Goal: Task Accomplishment & Management: Manage account settings

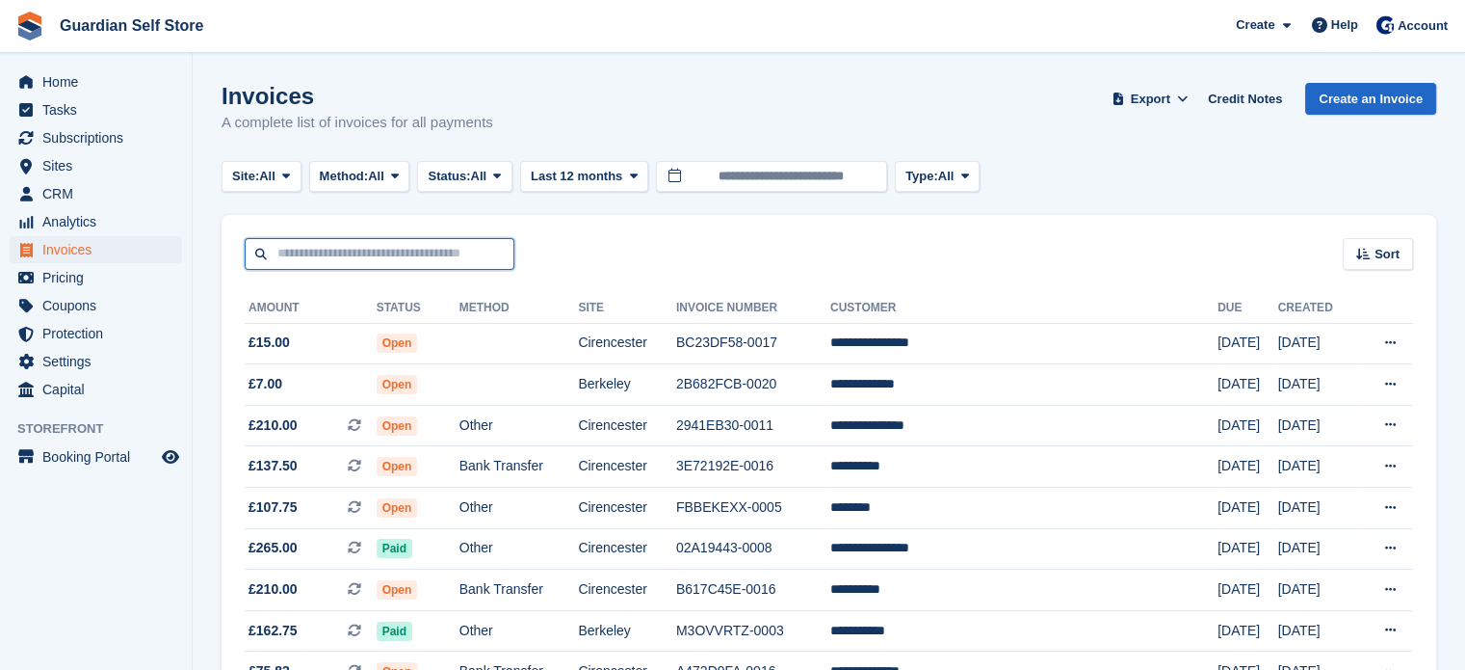
click at [362, 251] on input "text" at bounding box center [380, 254] width 270 height 32
type input "*****"
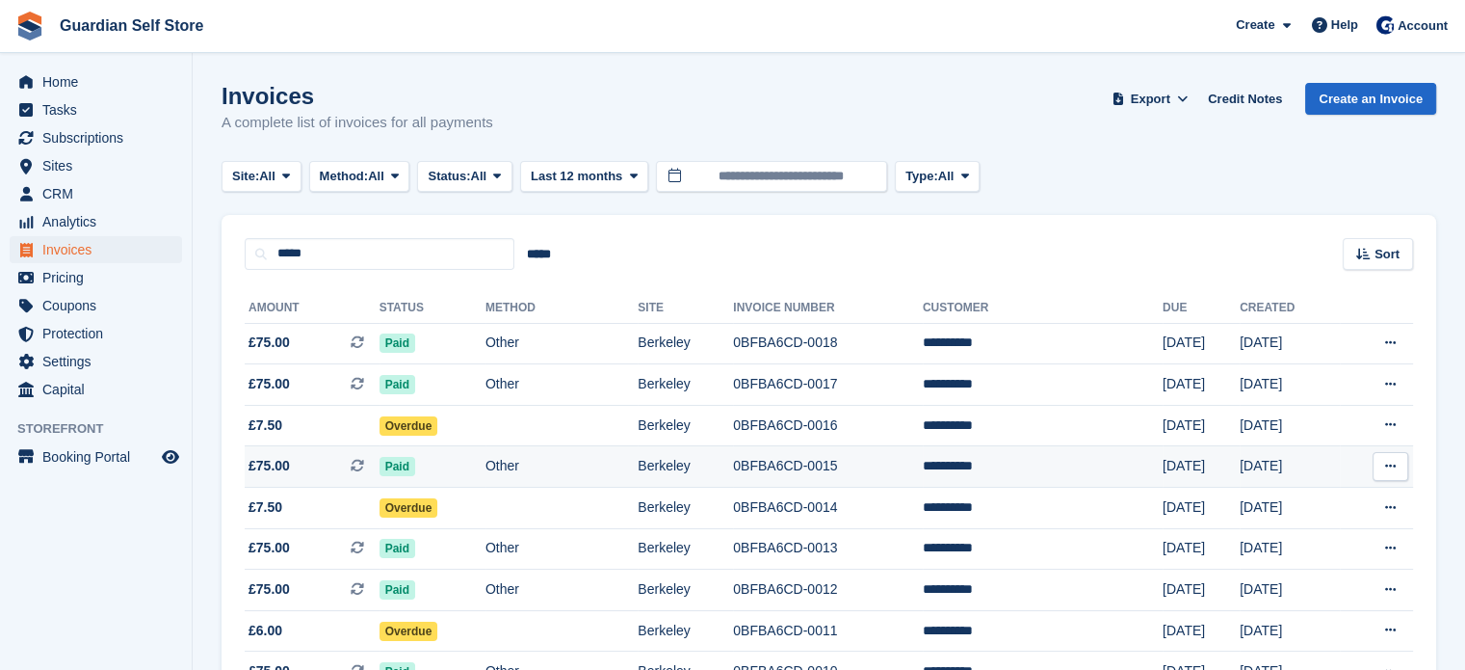
scroll to position [76, 0]
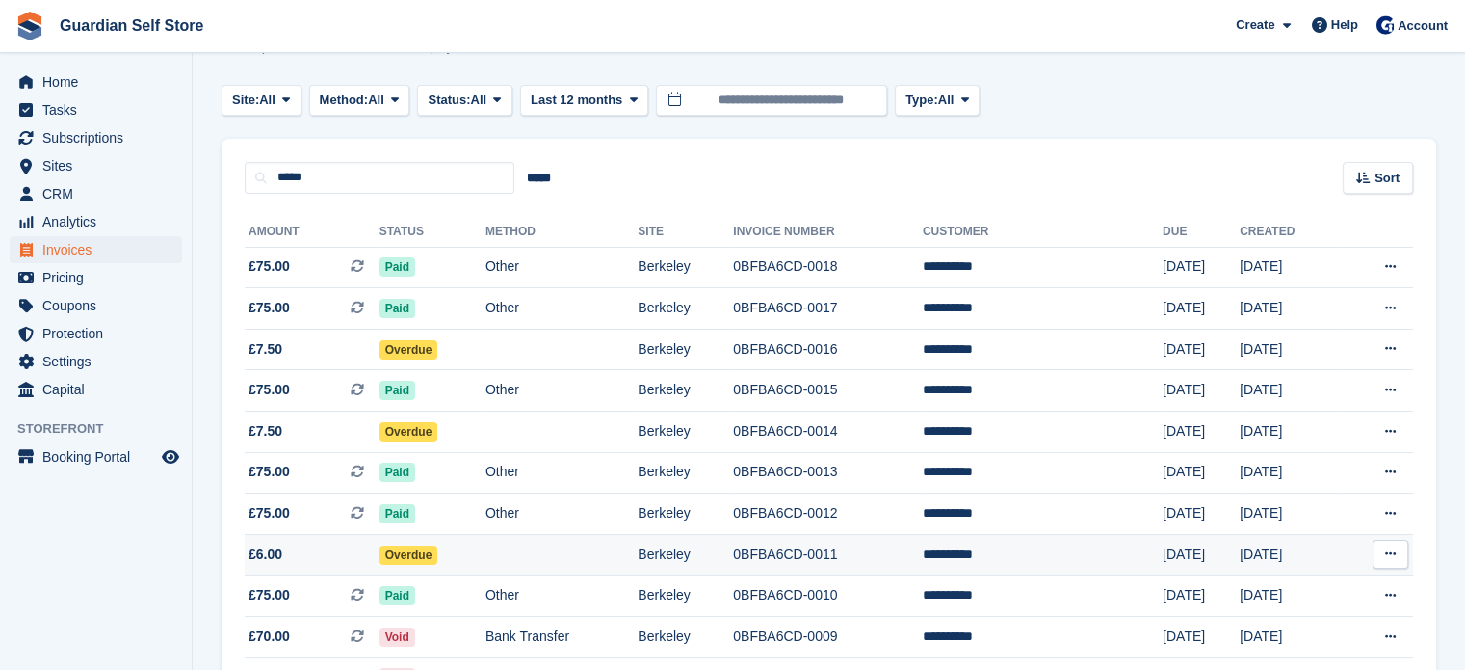
click at [323, 550] on span "£6.00" at bounding box center [312, 554] width 135 height 20
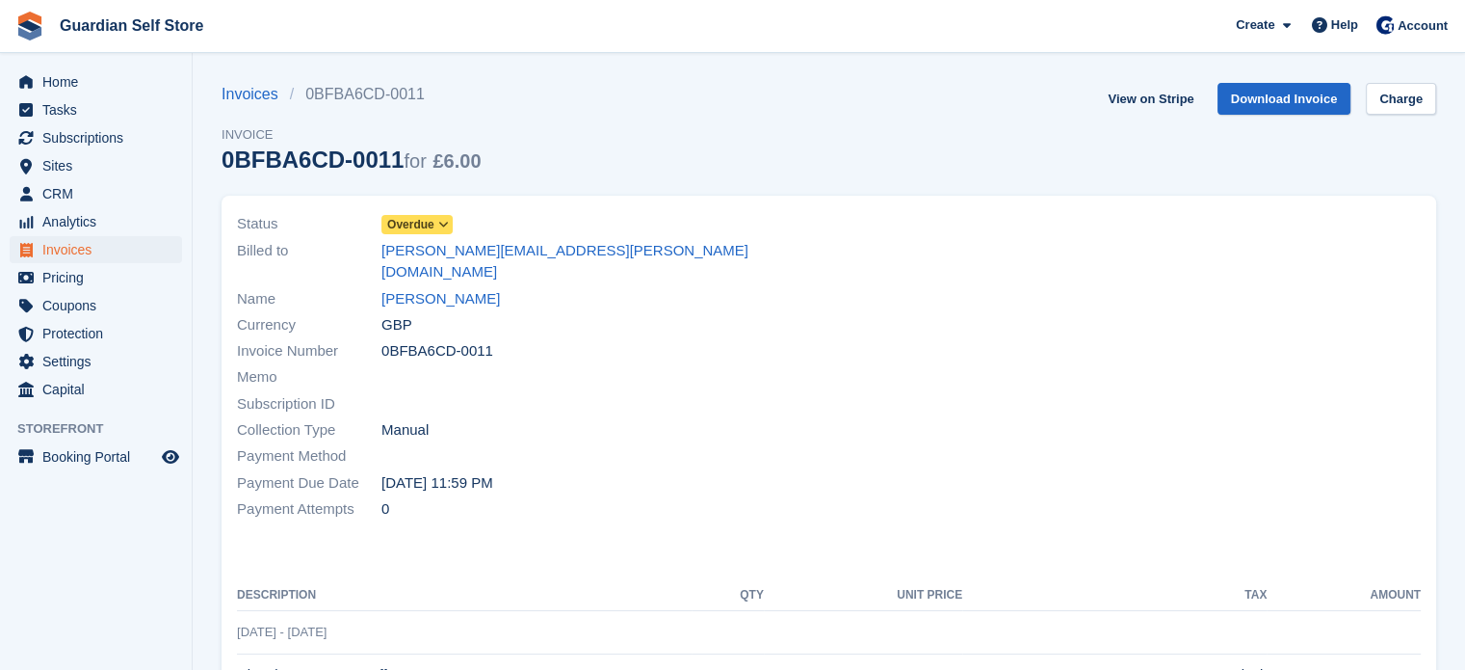
click at [420, 221] on span "Overdue" at bounding box center [410, 224] width 47 height 17
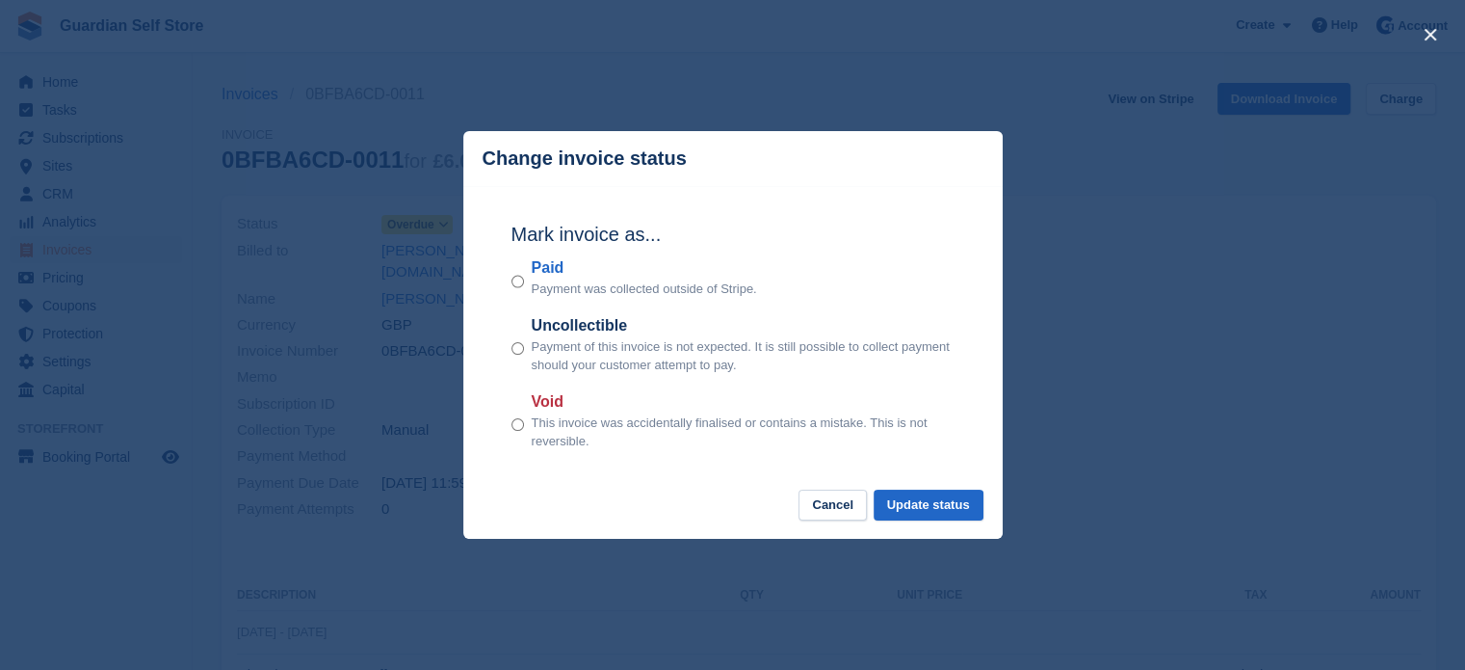
click at [546, 269] on label "Paid" at bounding box center [644, 267] width 225 height 23
click at [936, 497] on button "Update status" at bounding box center [929, 505] width 110 height 32
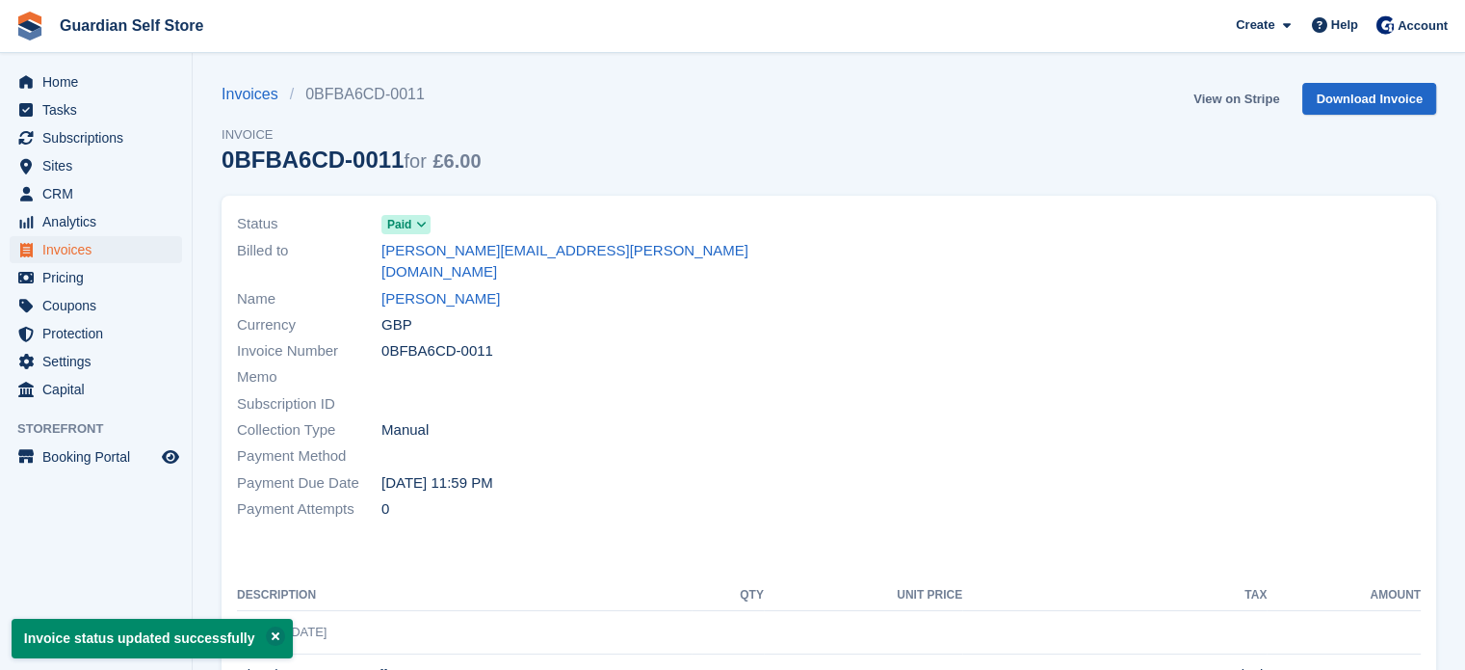
click at [1223, 97] on link "View on Stripe" at bounding box center [1236, 99] width 101 height 32
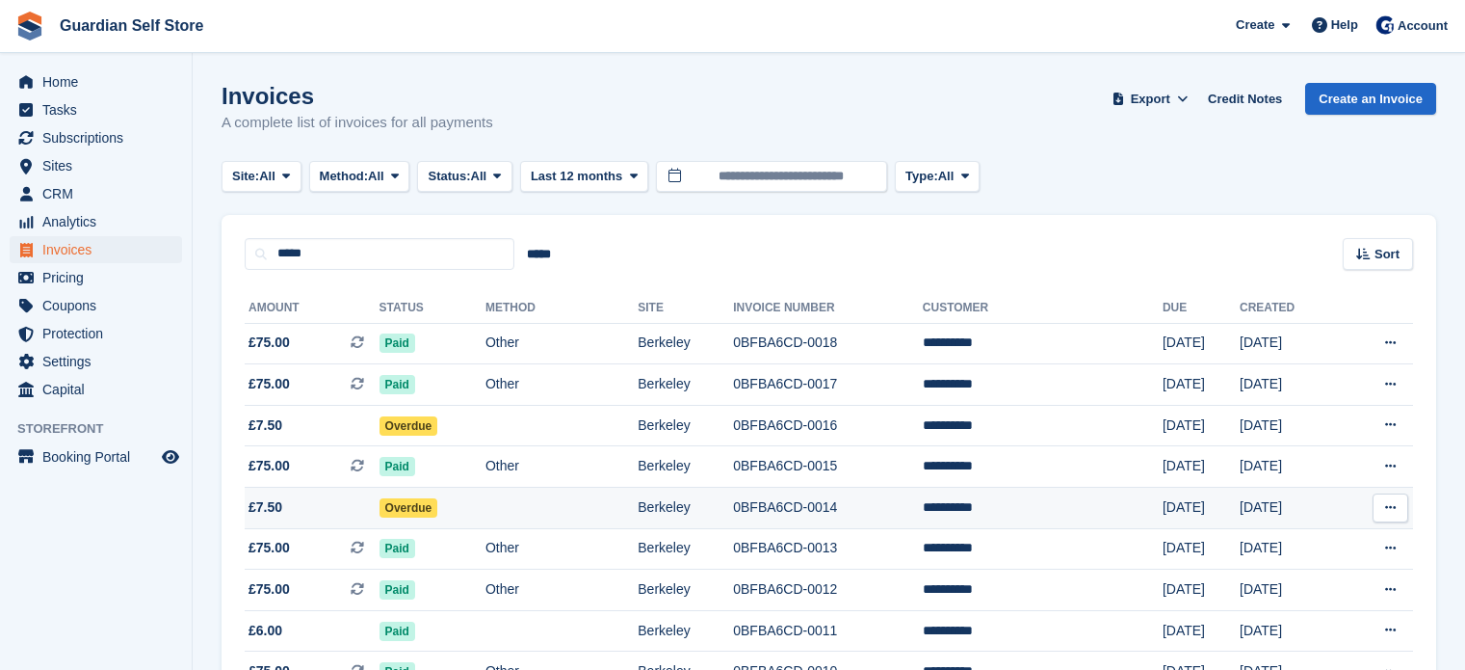
scroll to position [75, 0]
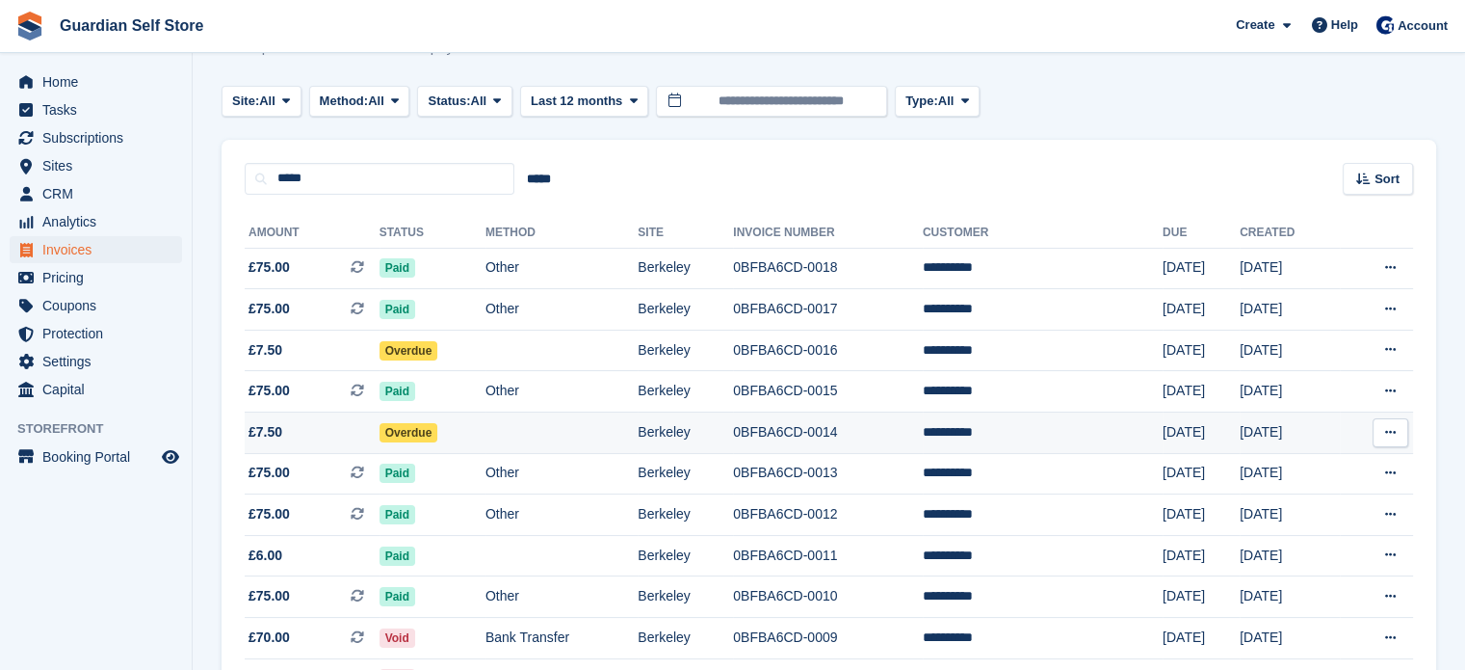
click at [308, 432] on span "£7.50" at bounding box center [312, 432] width 135 height 20
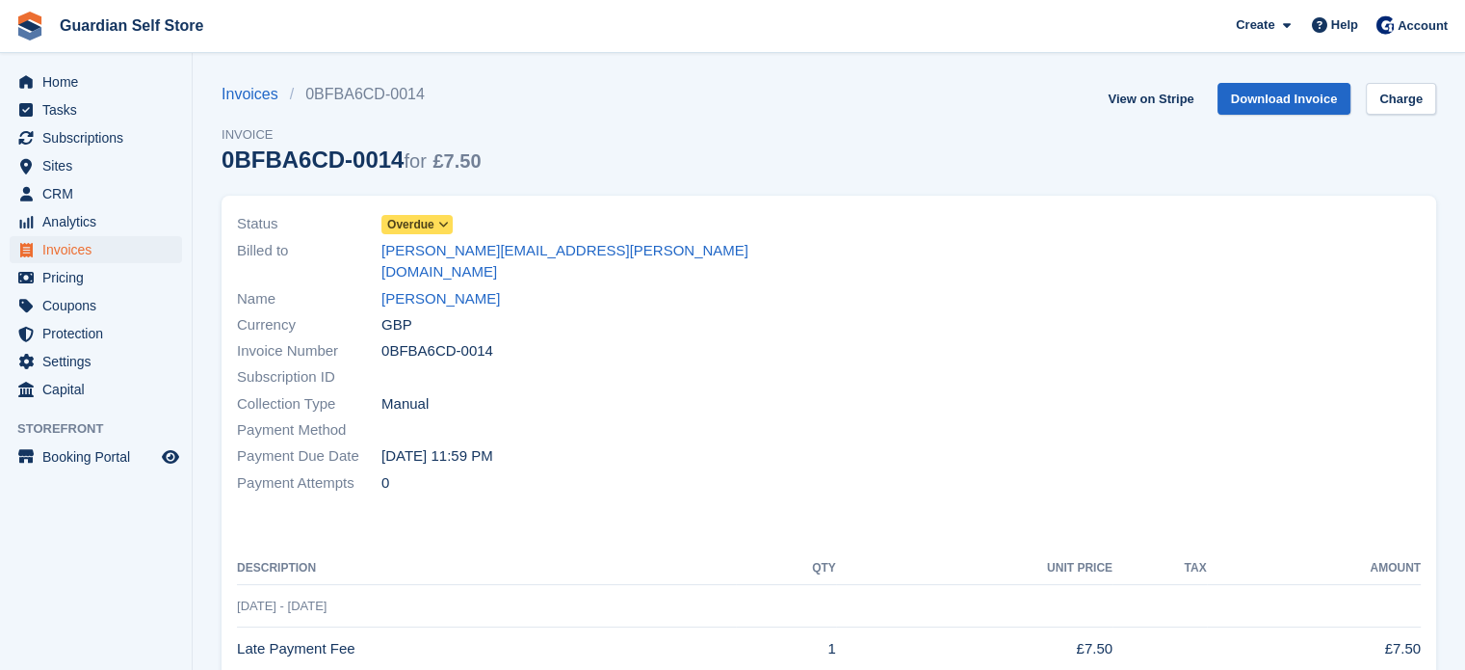
click at [438, 223] on icon at bounding box center [443, 225] width 11 height 12
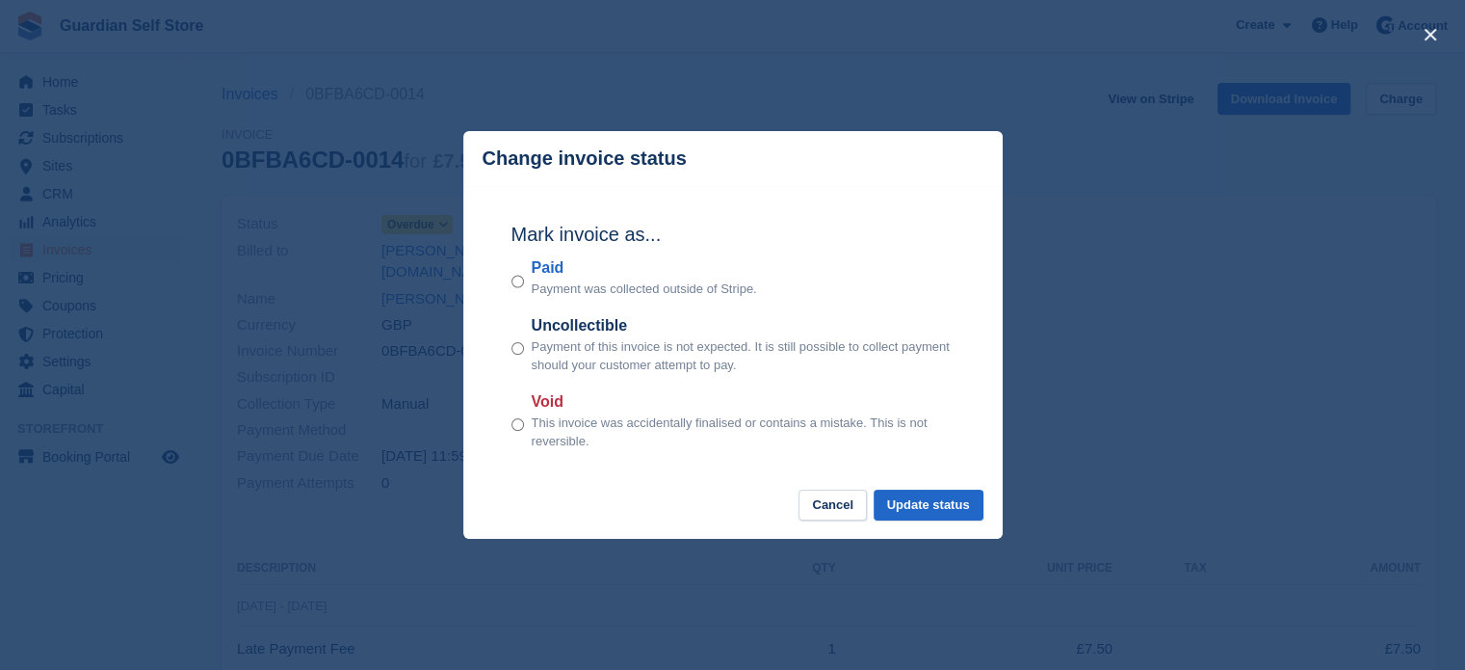
click at [541, 261] on label "Paid" at bounding box center [644, 267] width 225 height 23
click at [913, 492] on button "Update status" at bounding box center [929, 505] width 110 height 32
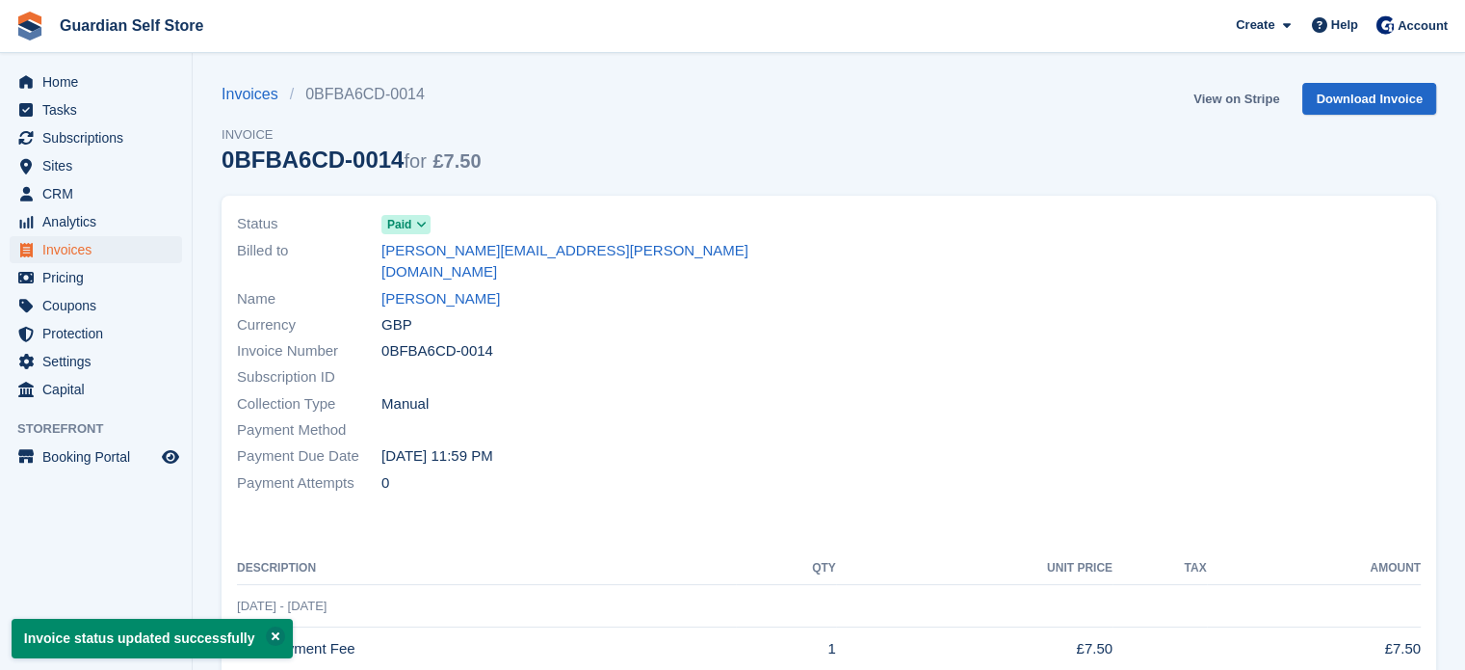
click at [1223, 97] on link "View on Stripe" at bounding box center [1236, 99] width 101 height 32
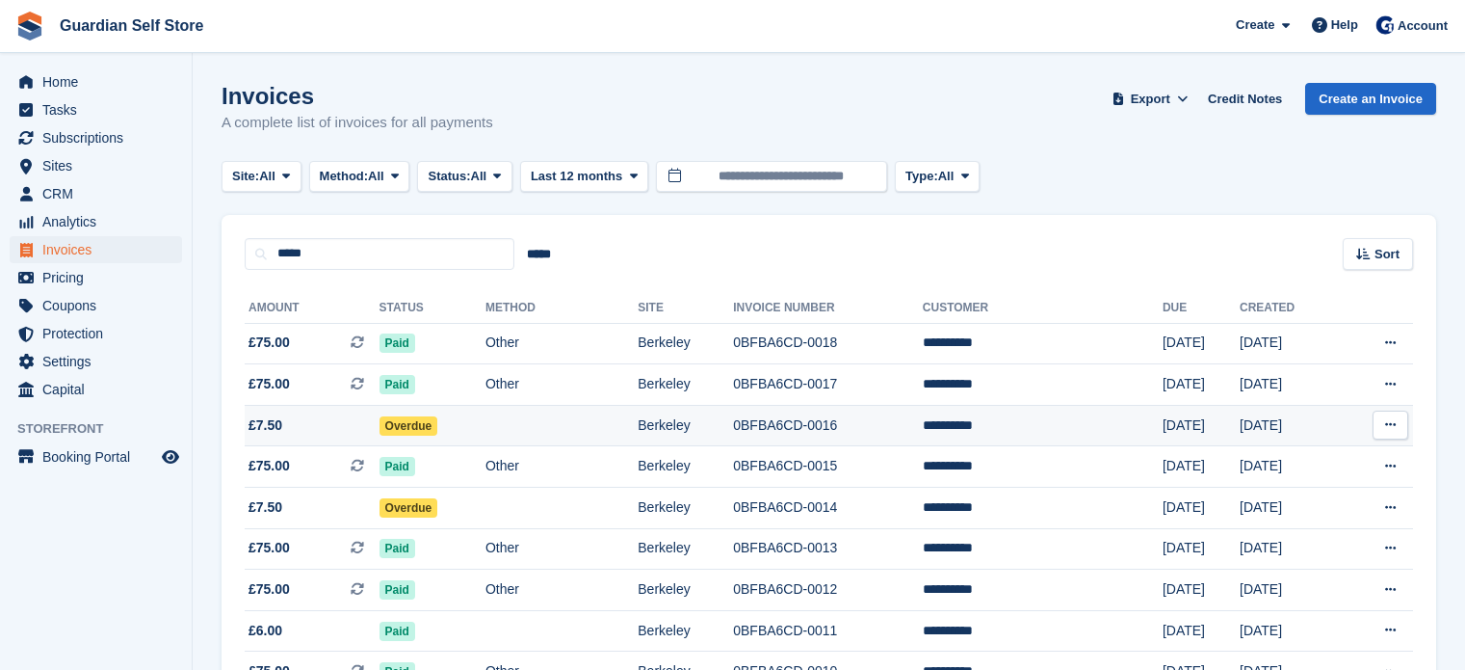
scroll to position [74, 0]
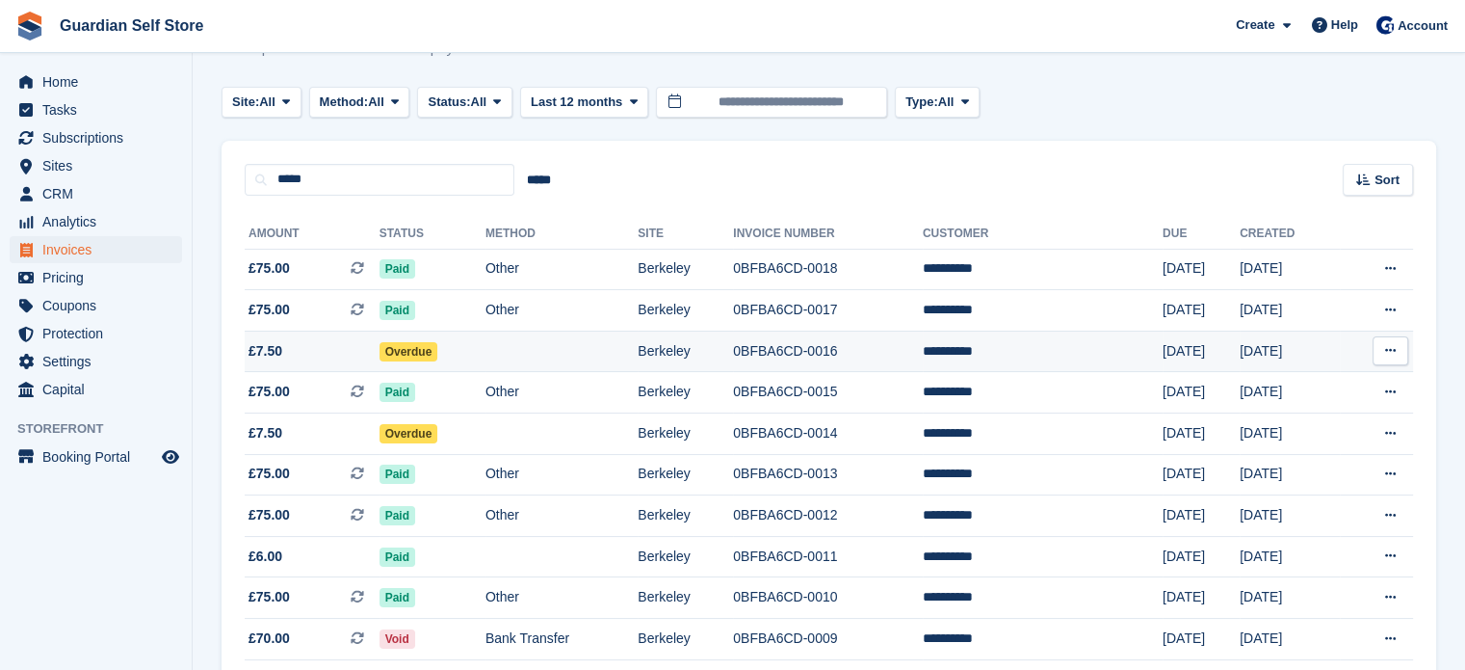
click at [451, 343] on td "Overdue" at bounding box center [433, 350] width 106 height 41
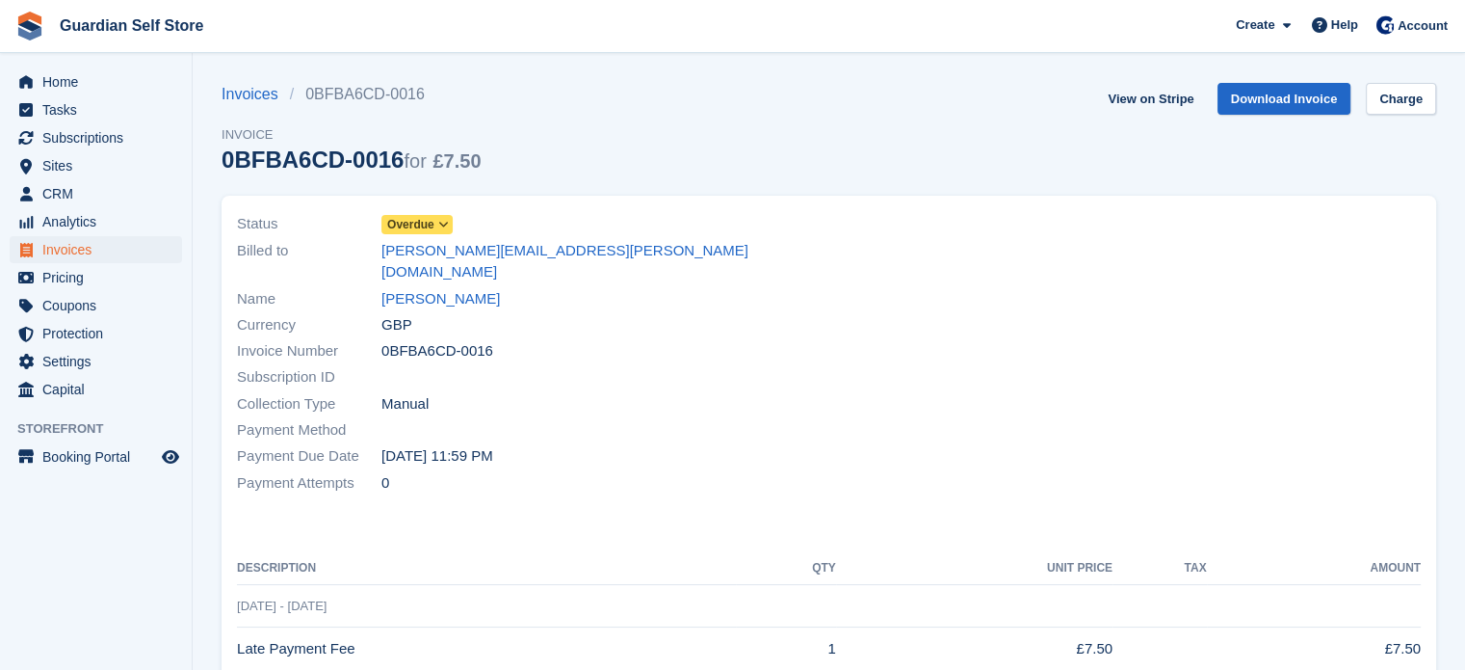
click at [413, 228] on span "Overdue" at bounding box center [410, 224] width 47 height 17
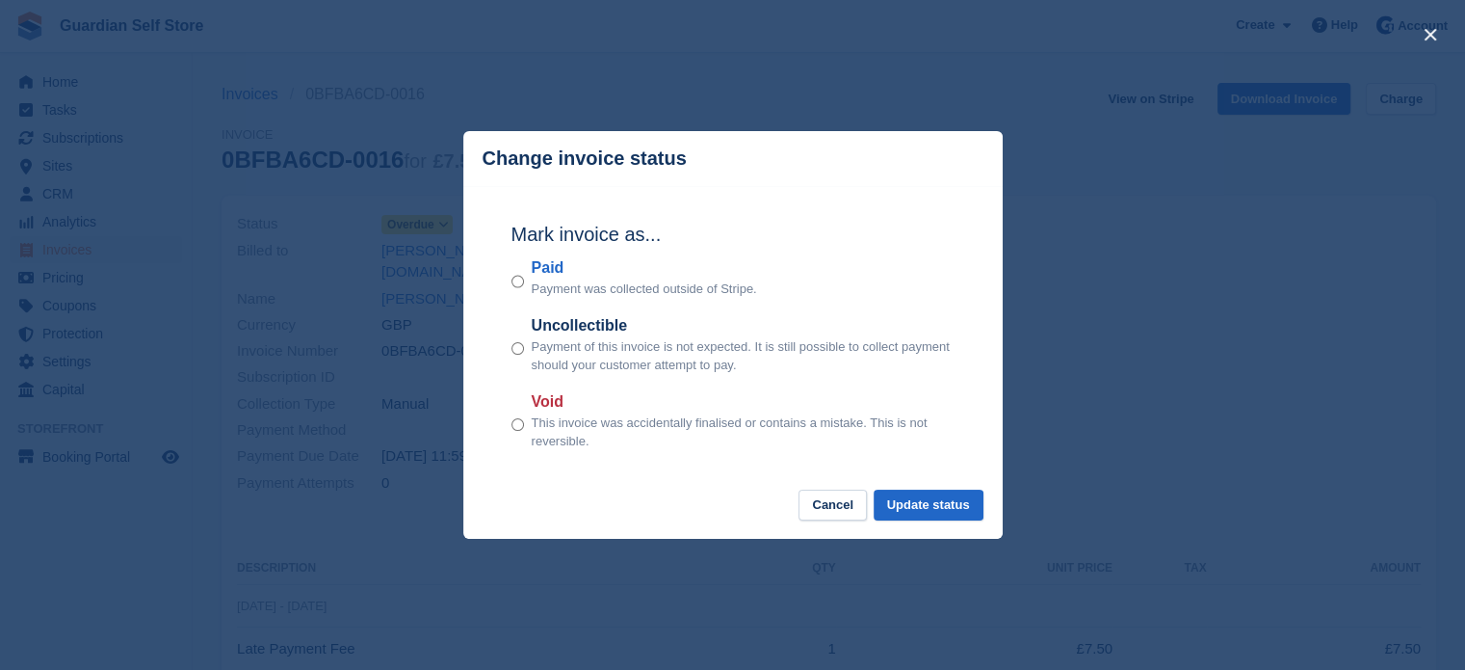
click at [540, 269] on label "Paid" at bounding box center [644, 267] width 225 height 23
click at [898, 503] on button "Update status" at bounding box center [929, 505] width 110 height 32
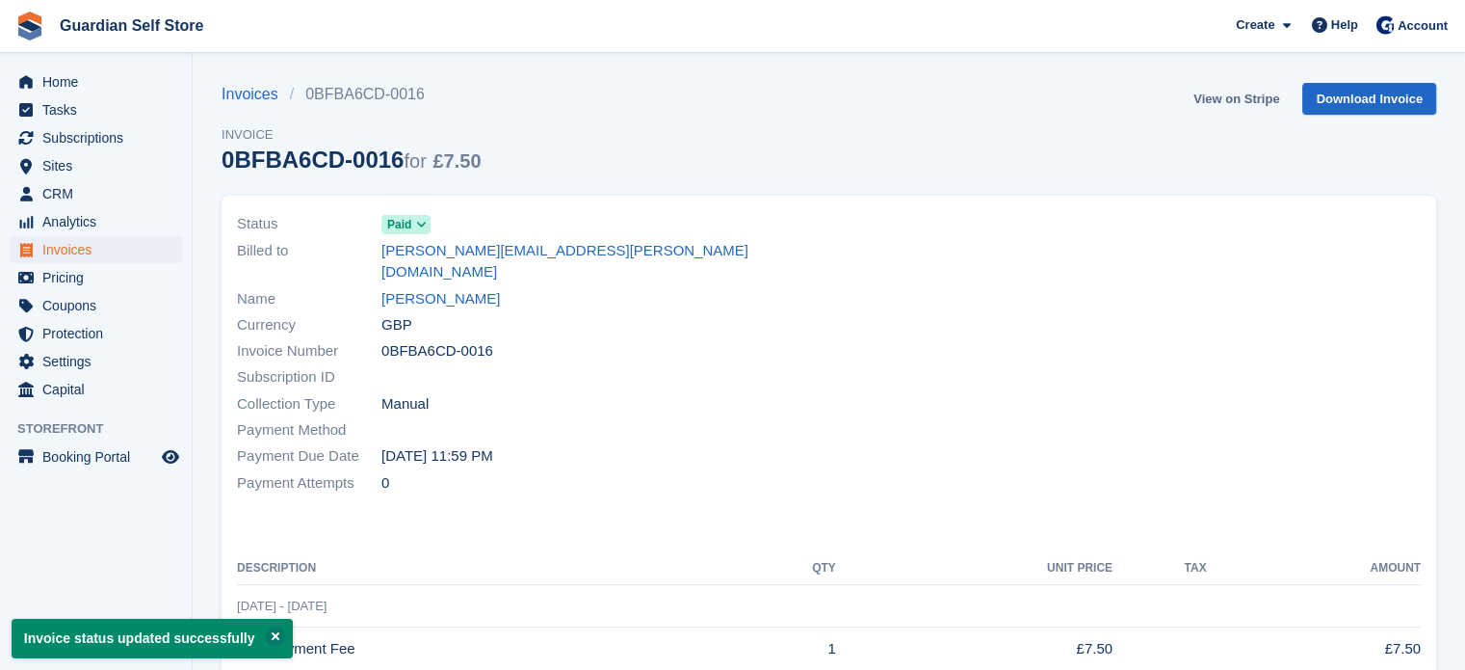
click at [1206, 106] on link "View on Stripe" at bounding box center [1236, 99] width 101 height 32
click at [419, 288] on link "Pete Morys" at bounding box center [440, 299] width 118 height 22
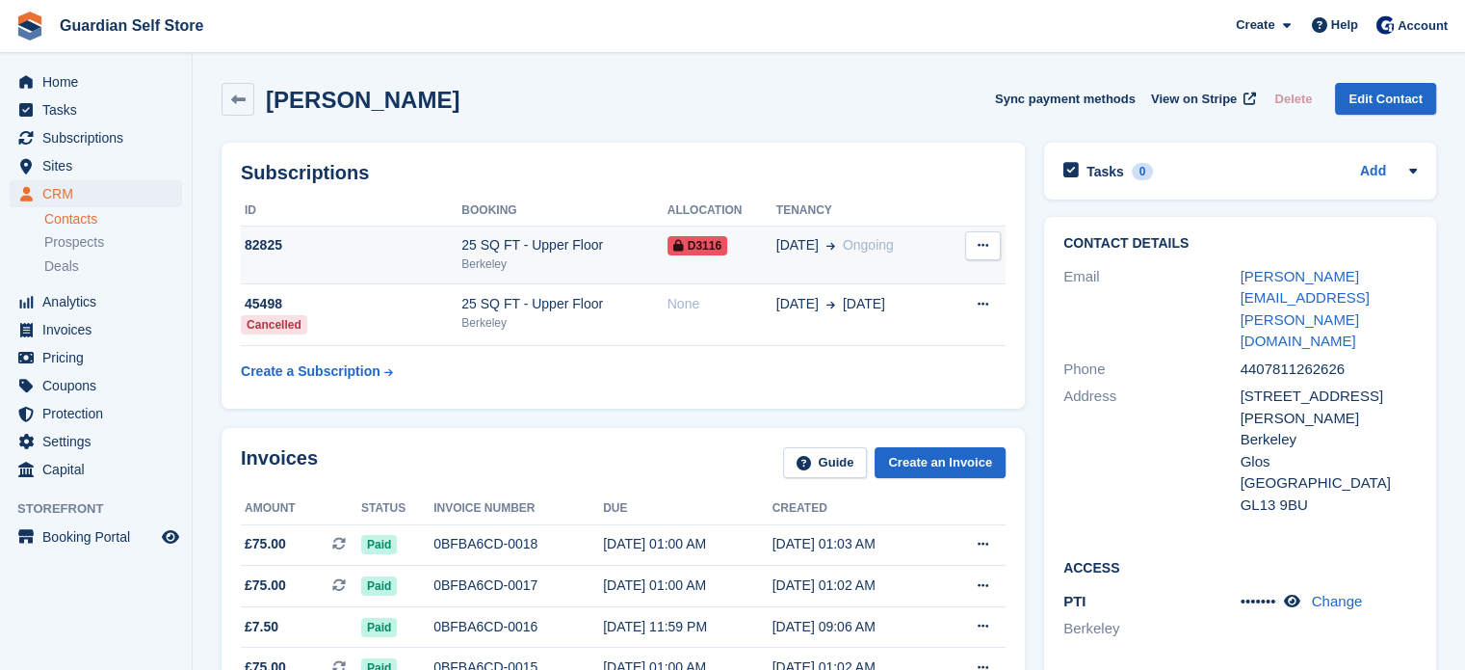
click at [978, 247] on icon at bounding box center [983, 245] width 11 height 13
click at [765, 251] on div "D3116" at bounding box center [722, 245] width 109 height 20
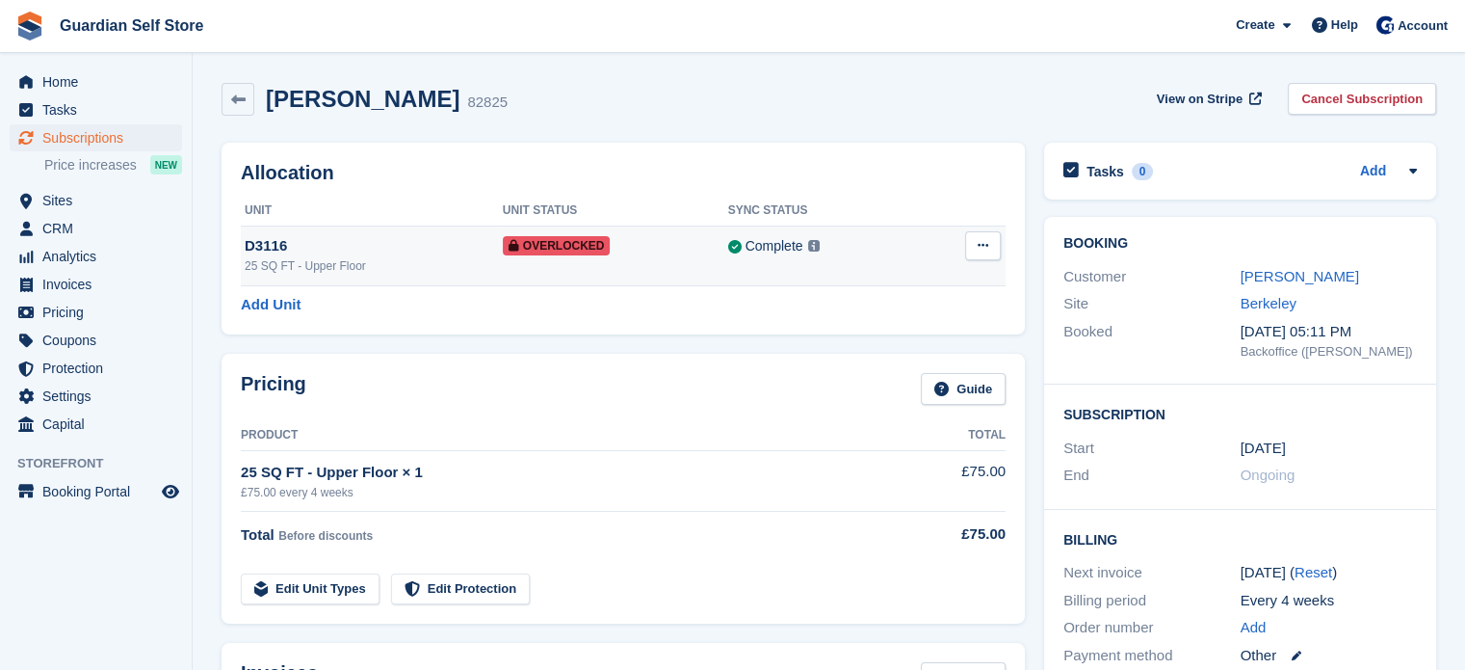
click at [983, 249] on icon at bounding box center [983, 245] width 11 height 13
click at [905, 287] on p "Remove Overlock" at bounding box center [909, 283] width 168 height 25
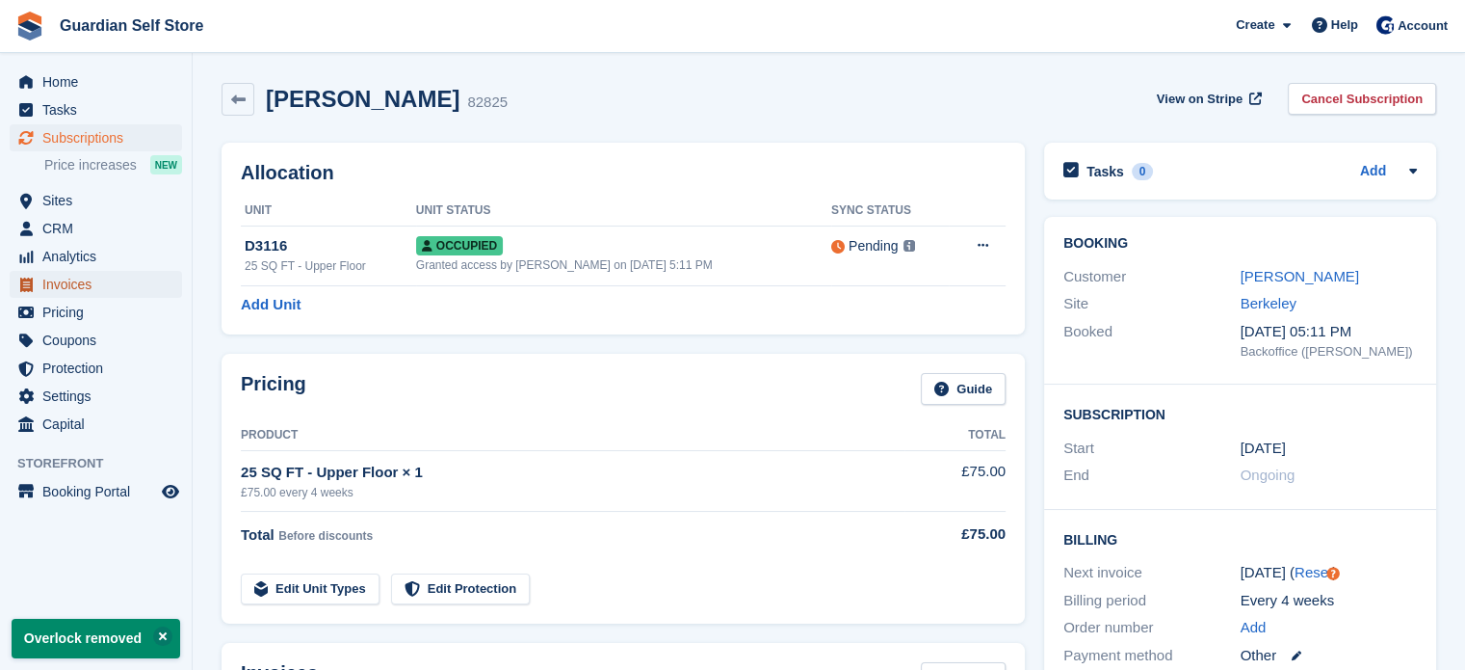
click at [92, 284] on span "Invoices" at bounding box center [100, 284] width 116 height 27
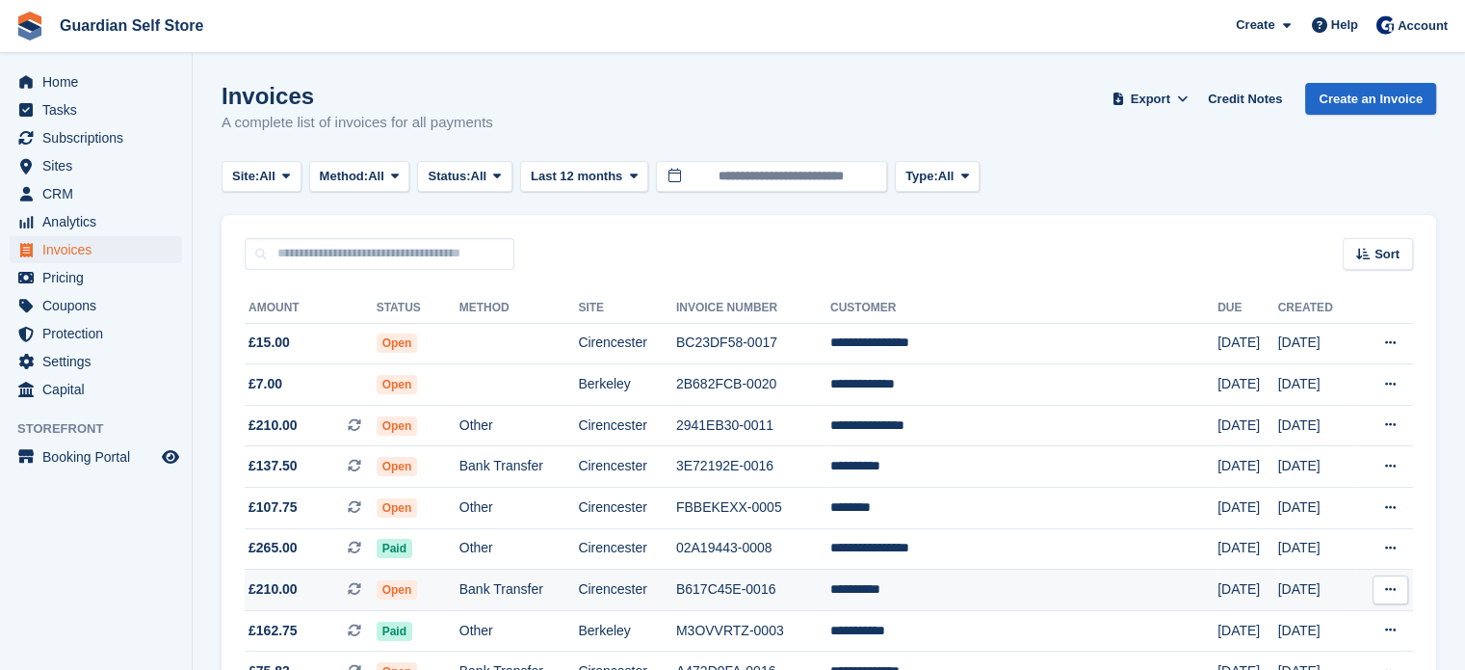
click at [552, 591] on td "Bank Transfer" at bounding box center [519, 589] width 119 height 41
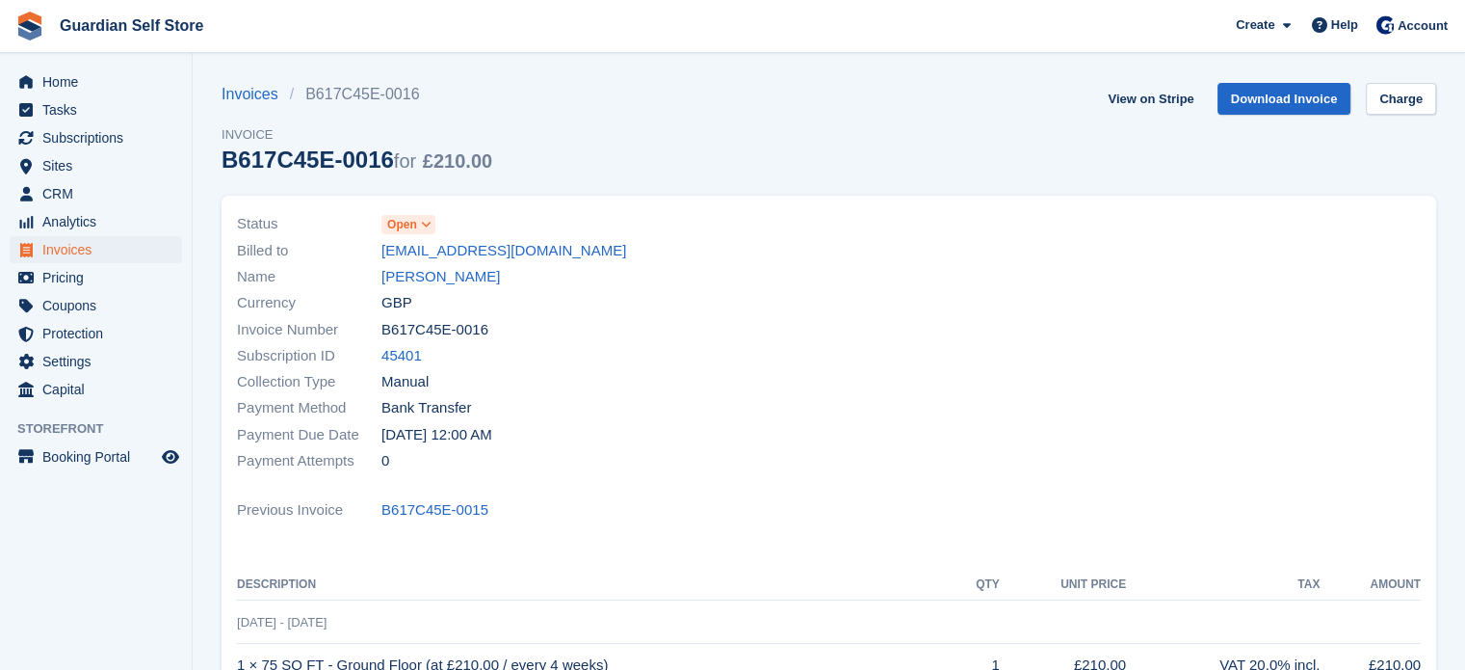
click at [408, 222] on span "Open" at bounding box center [402, 224] width 30 height 17
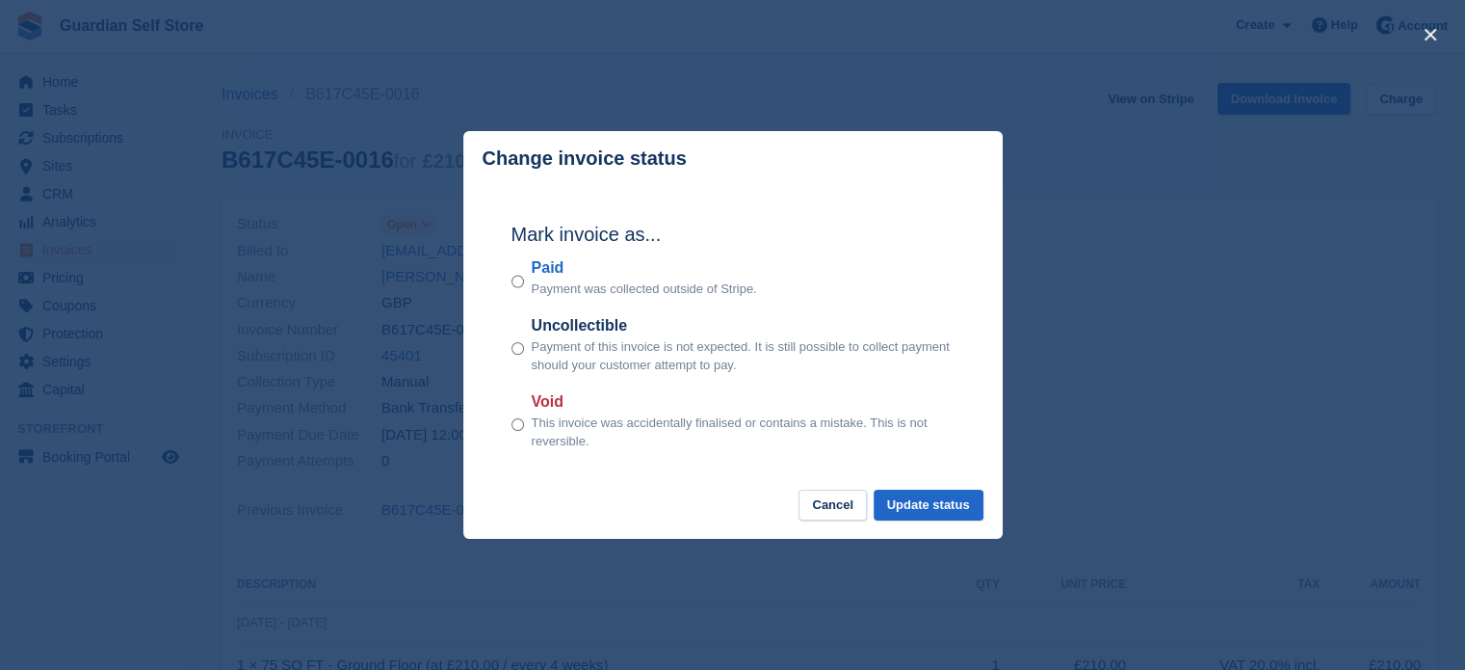
click at [550, 273] on label "Paid" at bounding box center [644, 267] width 225 height 23
click at [938, 503] on button "Update status" at bounding box center [929, 505] width 110 height 32
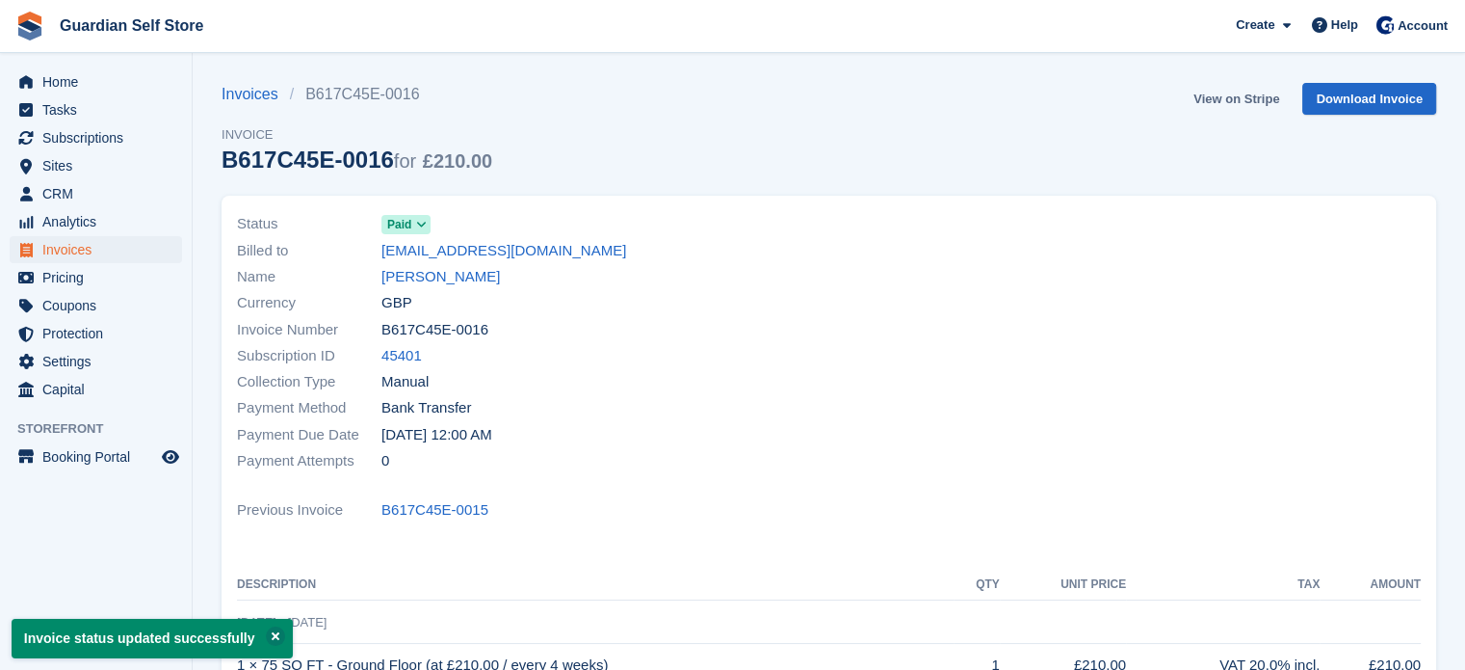
click at [1228, 109] on link "View on Stripe" at bounding box center [1236, 99] width 101 height 32
click at [114, 78] on span "Home" at bounding box center [100, 81] width 116 height 27
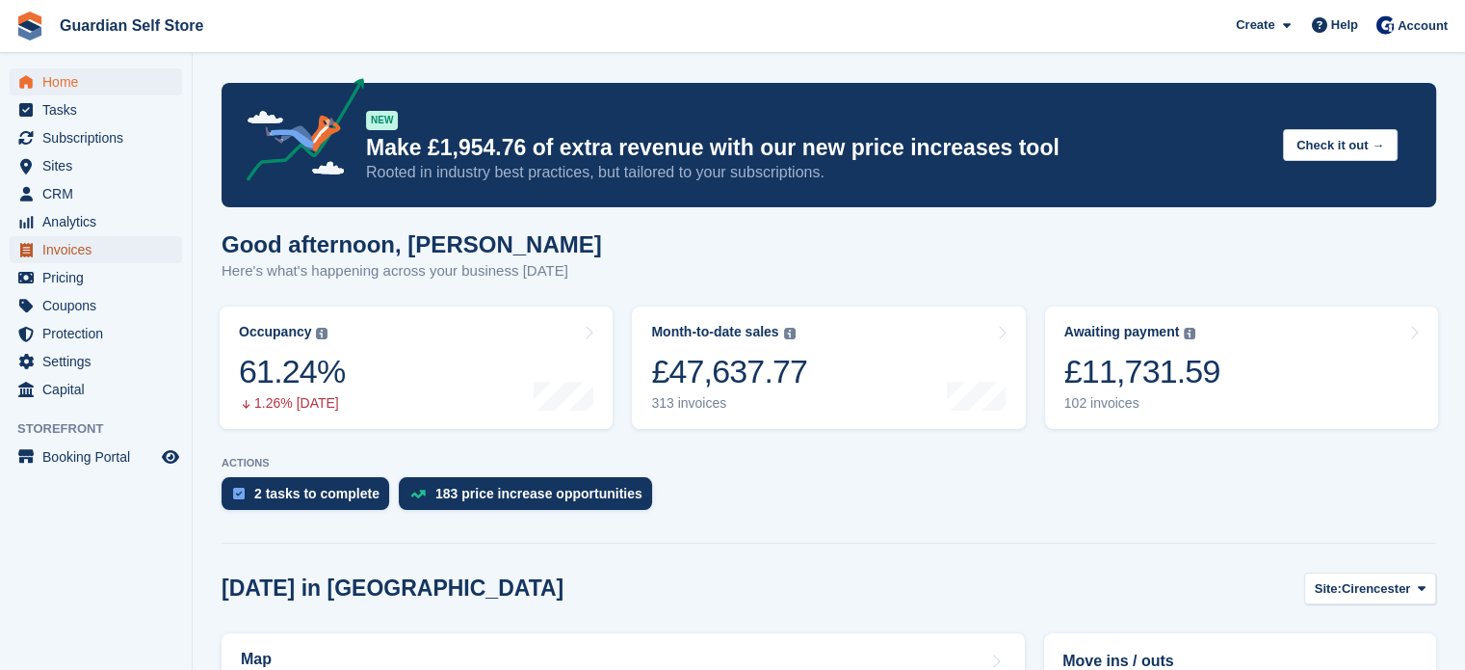
click at [78, 250] on span "Invoices" at bounding box center [100, 249] width 116 height 27
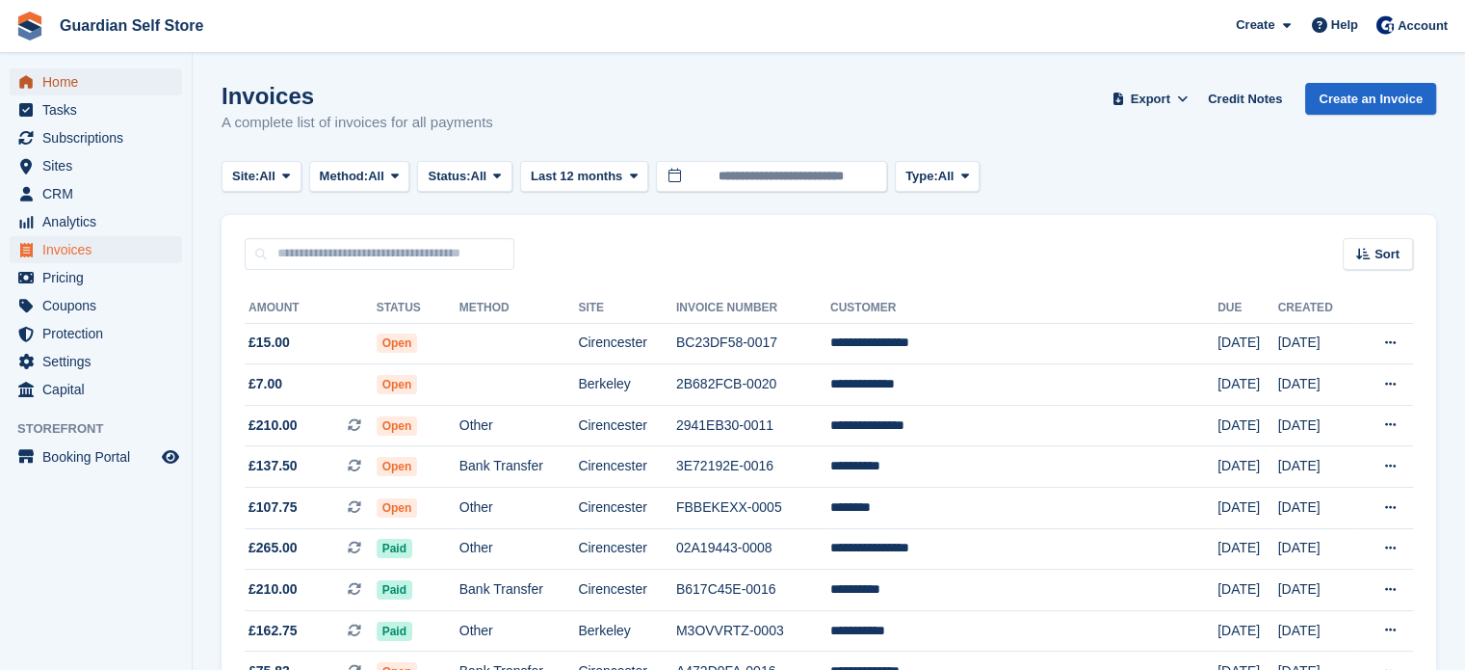
click at [131, 91] on span "Home" at bounding box center [100, 81] width 116 height 27
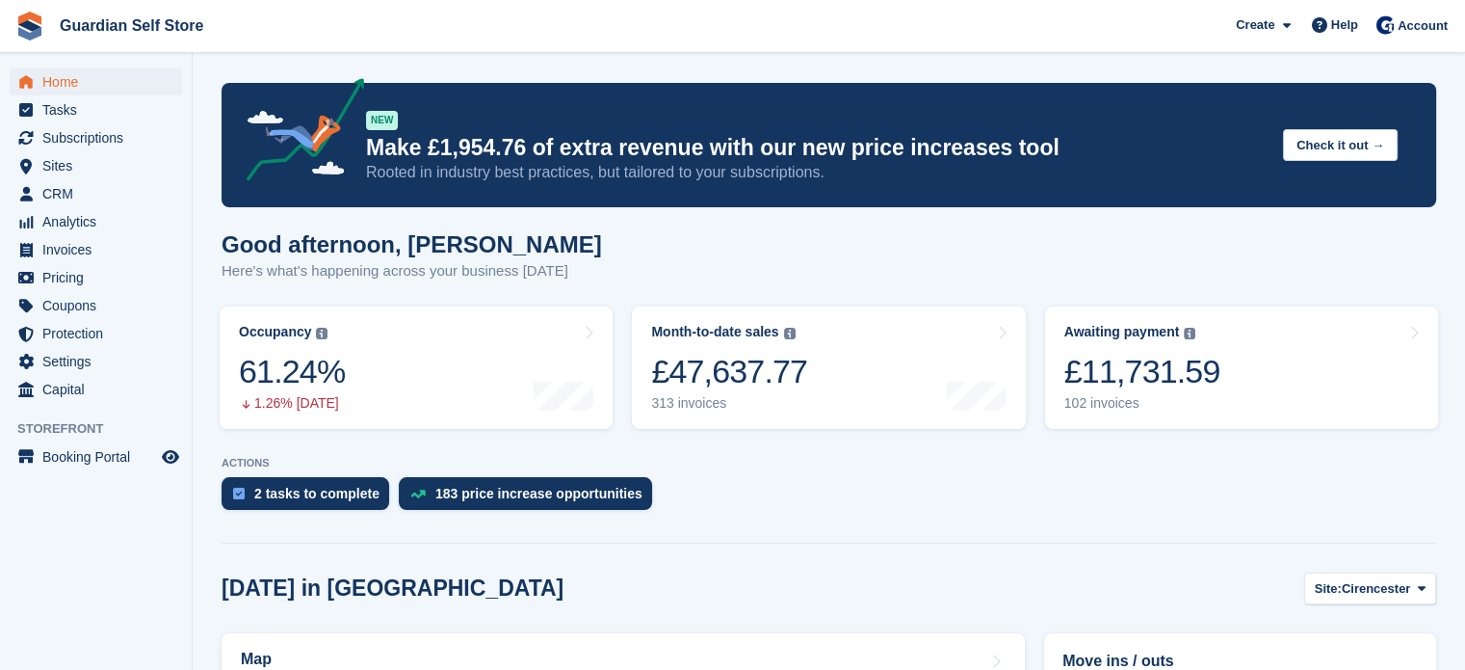
scroll to position [200, 0]
